Goal: Task Accomplishment & Management: Manage account settings

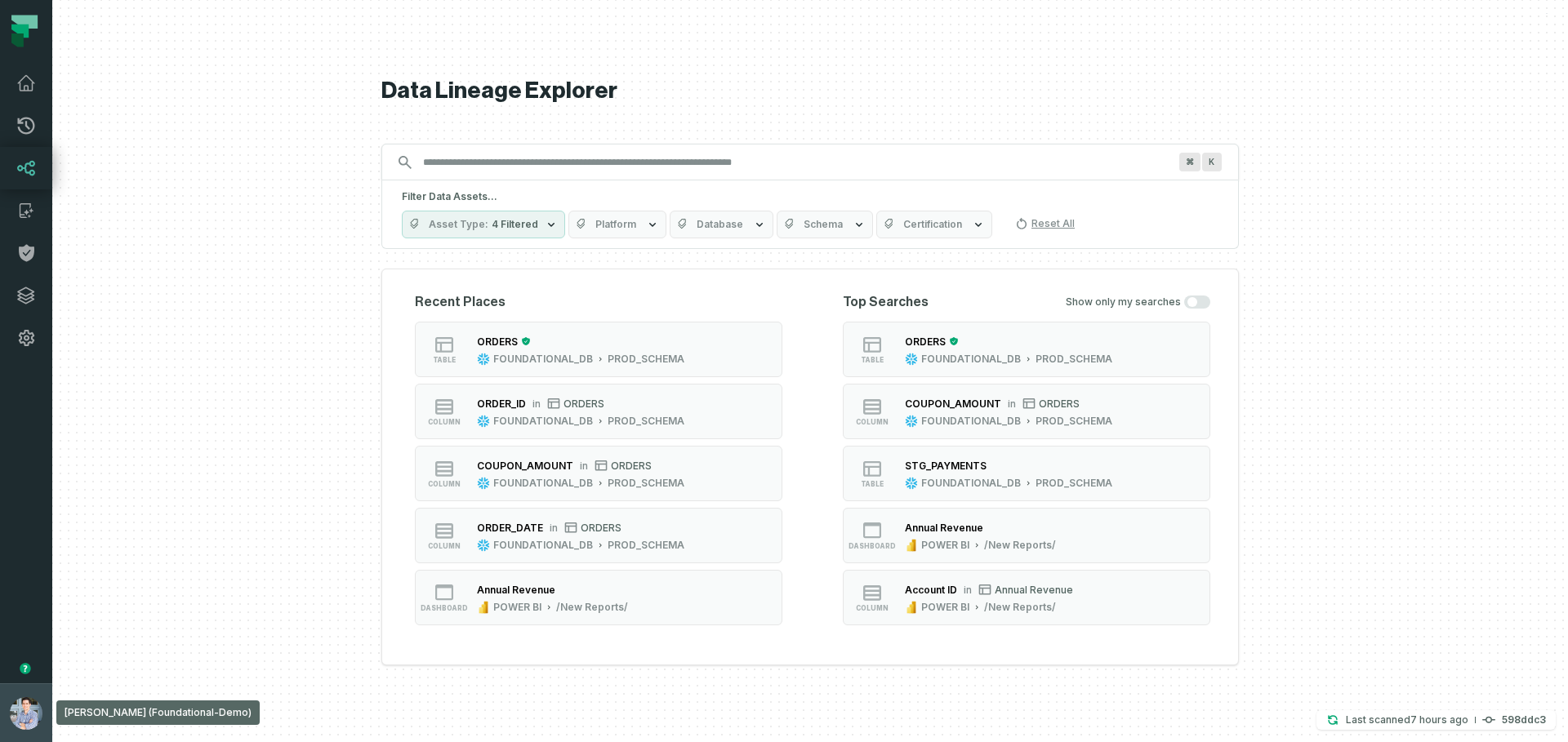
click at [49, 701] on button "Alon Nafta (Foundational-Demo) alon@foundational.io" at bounding box center [26, 712] width 53 height 58
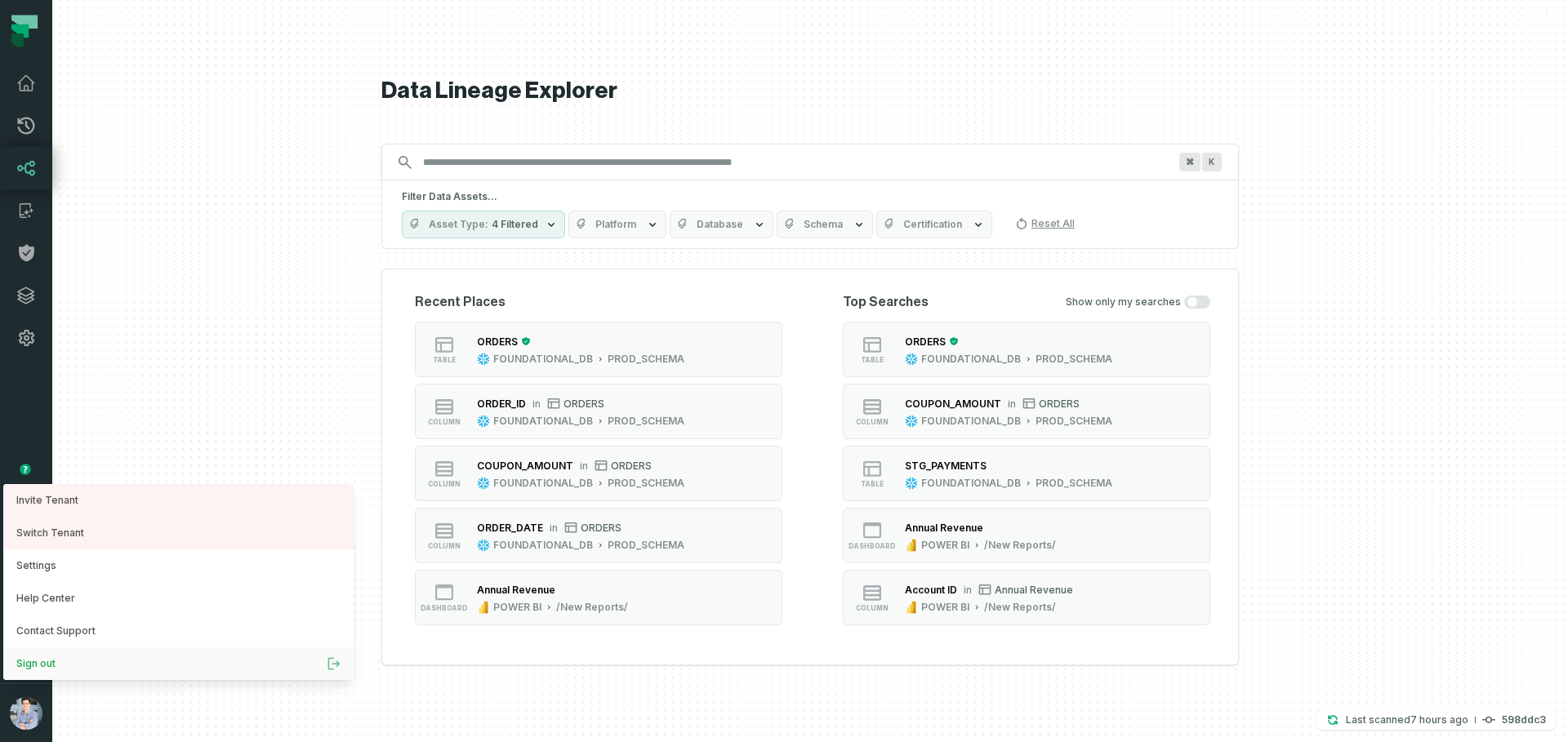
click at [50, 662] on button "Sign out" at bounding box center [178, 663] width 350 height 33
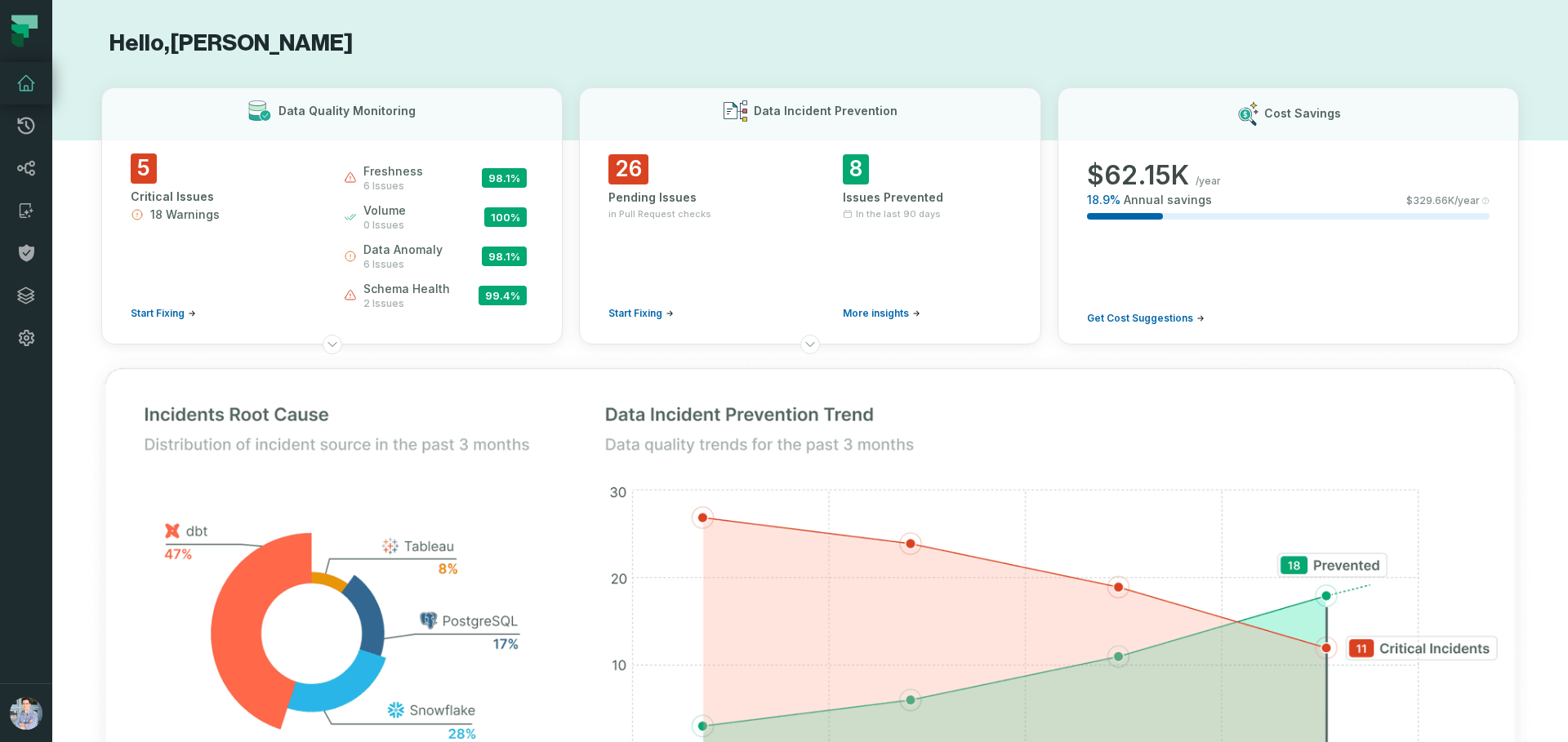
click at [34, 404] on button "button" at bounding box center [26, 521] width 53 height 324
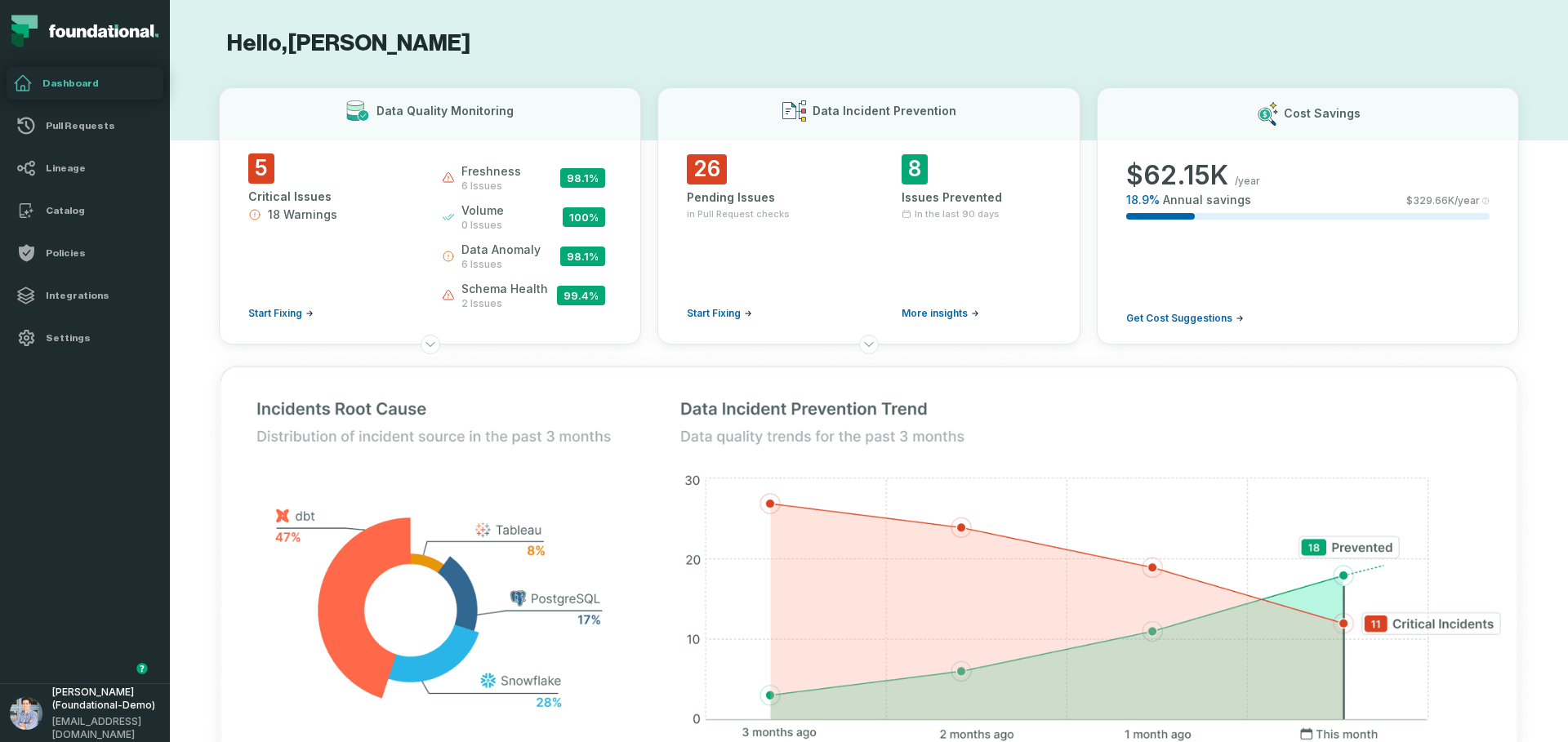
click at [99, 76] on h4 "Dashboard" at bounding box center [99, 83] width 114 height 13
click at [68, 700] on span "Alon Nafta (Foundational-Demo)" at bounding box center [106, 698] width 108 height 26
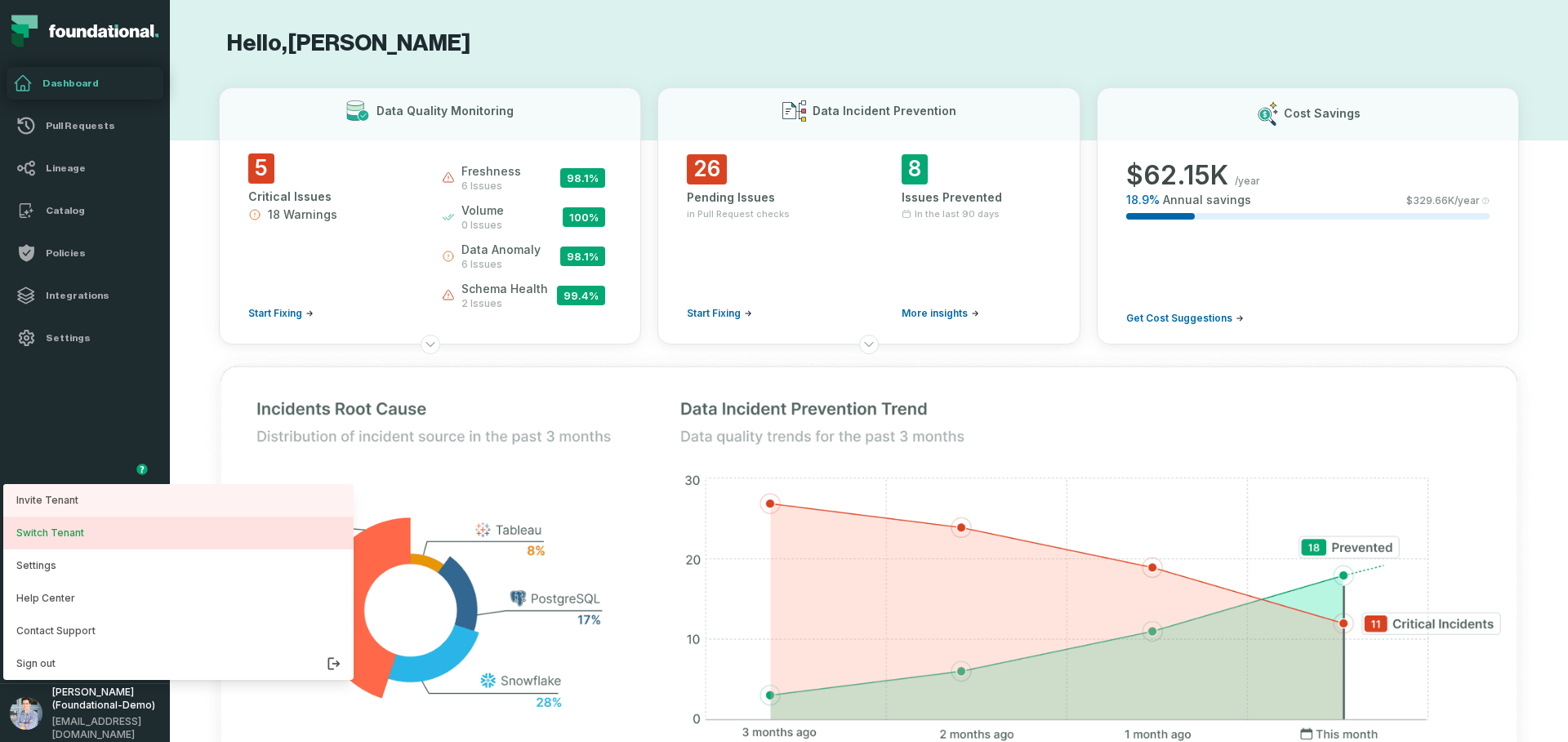
click at [66, 535] on button "Switch Tenant" at bounding box center [178, 533] width 350 height 33
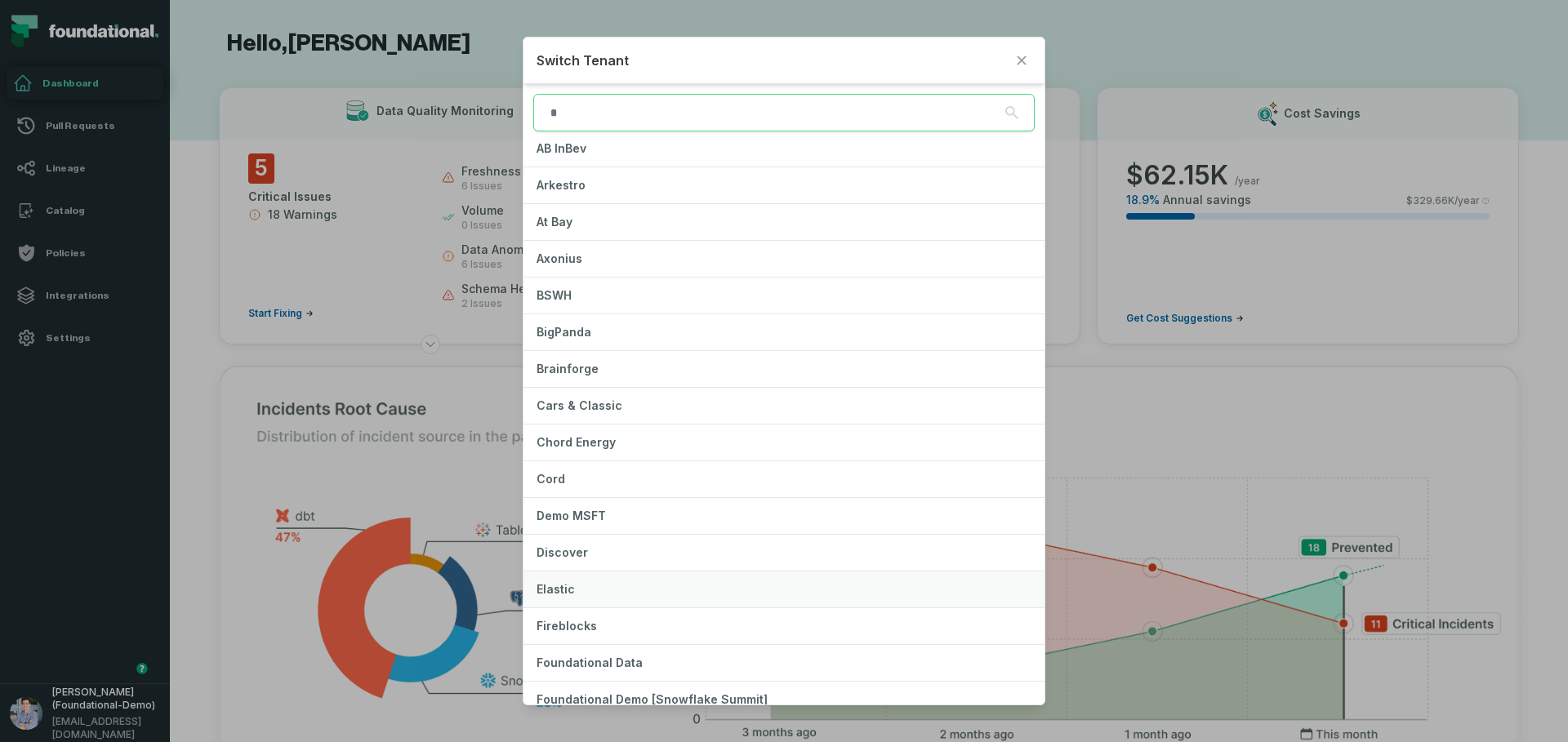
scroll to position [21, 0]
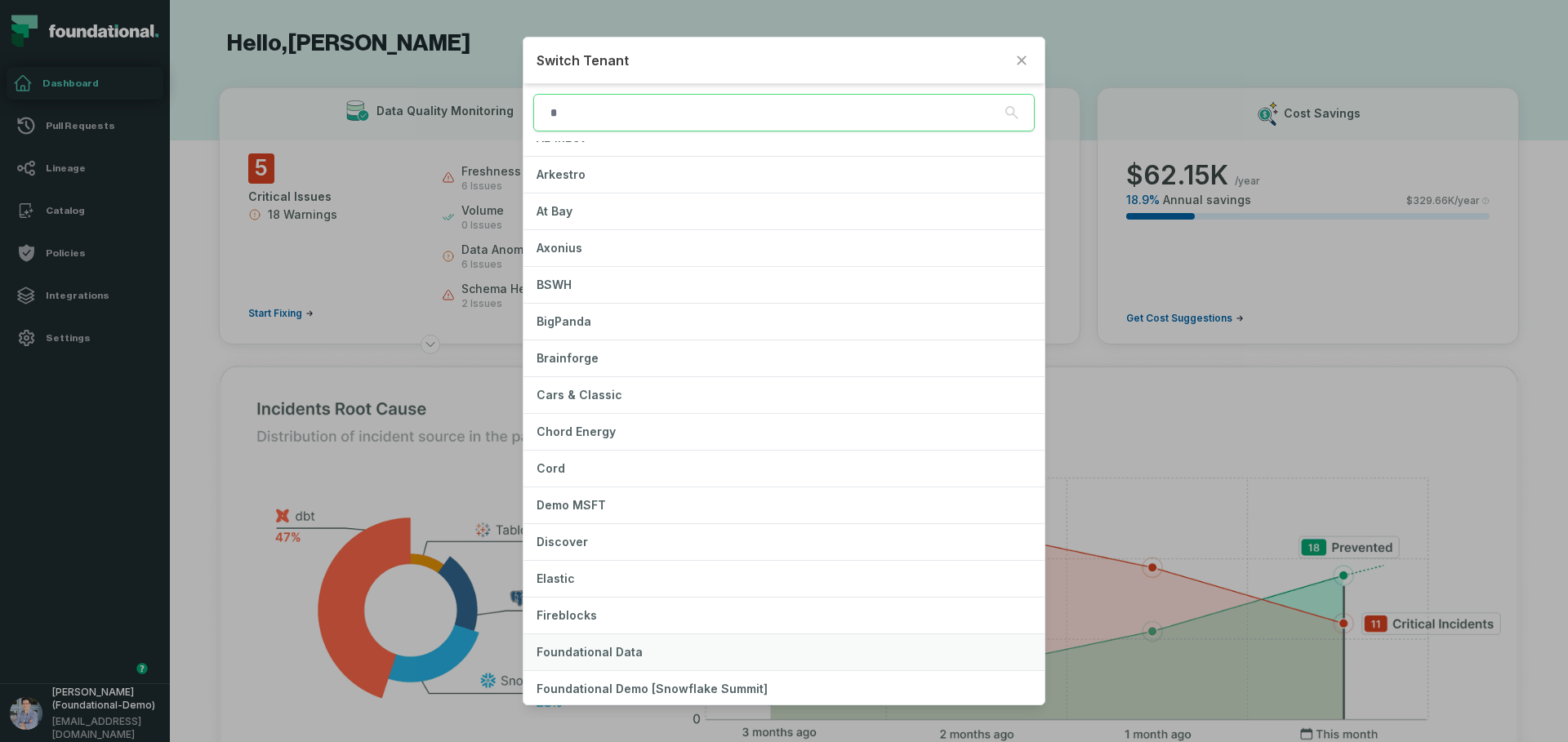
click at [628, 653] on span "Foundational Data" at bounding box center [589, 651] width 106 height 14
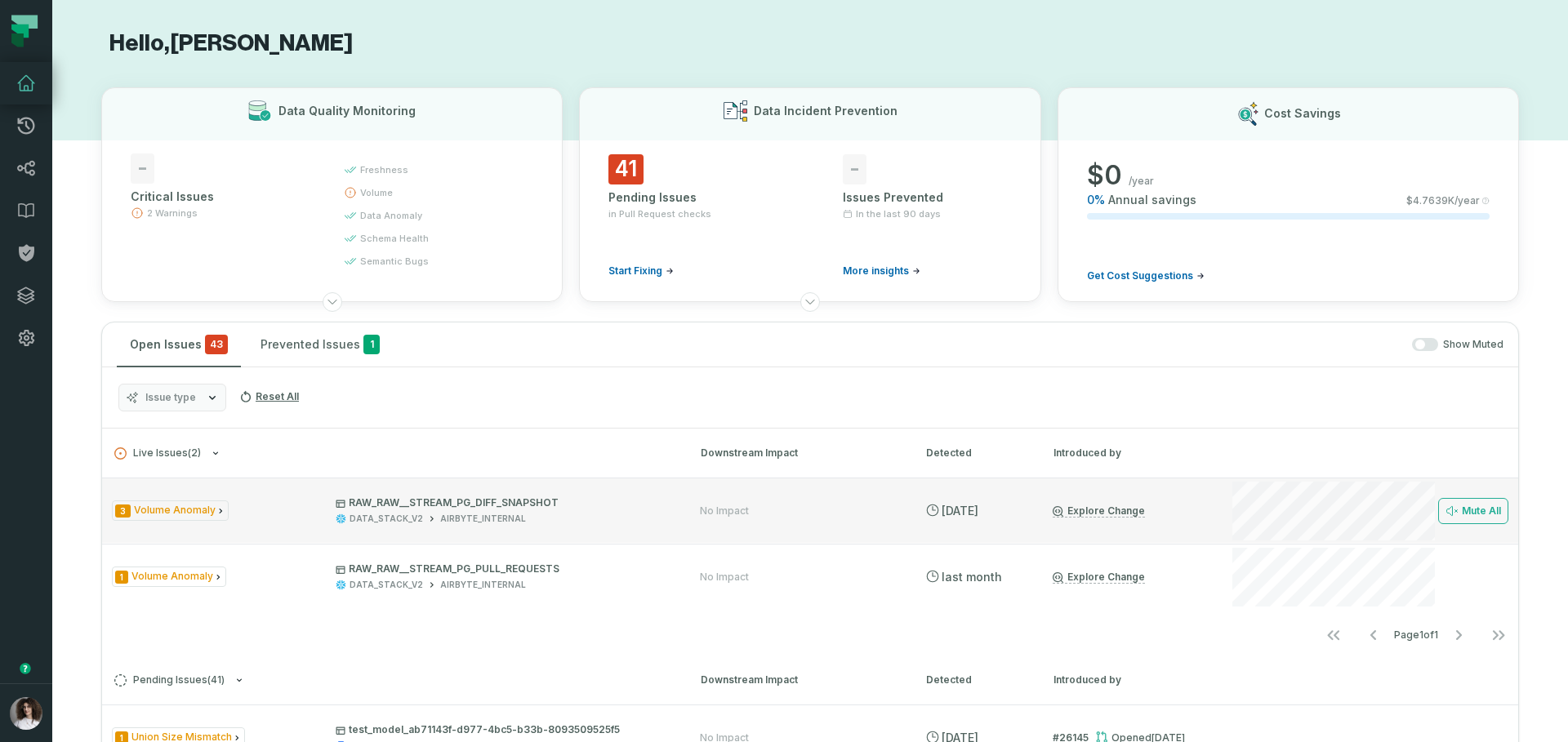
click at [1201, 508] on div "3 Volume Anomaly RAW_RAW__STREAM_PG_DIFF_SNAPSHOT DATA_STACK_V2 AIRBYTE_INTERNA…" at bounding box center [810, 509] width 1416 height 65
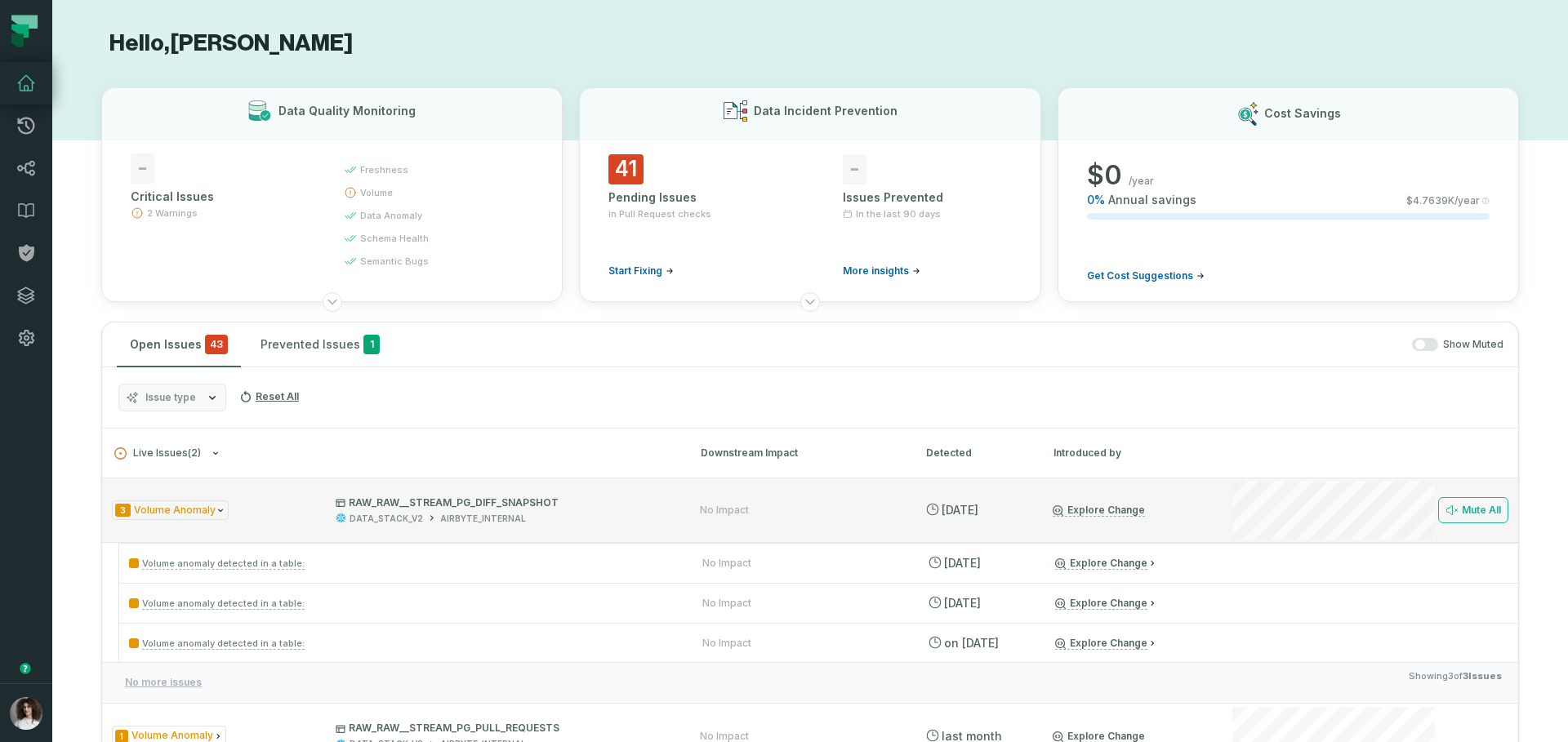
click at [1201, 508] on div "3 Volume Anomaly RAW_RAW__STREAM_PG_DIFF_SNAPSHOT DATA_STACK_V2 AIRBYTE_INTERNA…" at bounding box center [810, 509] width 1416 height 65
